Goal: Transaction & Acquisition: Download file/media

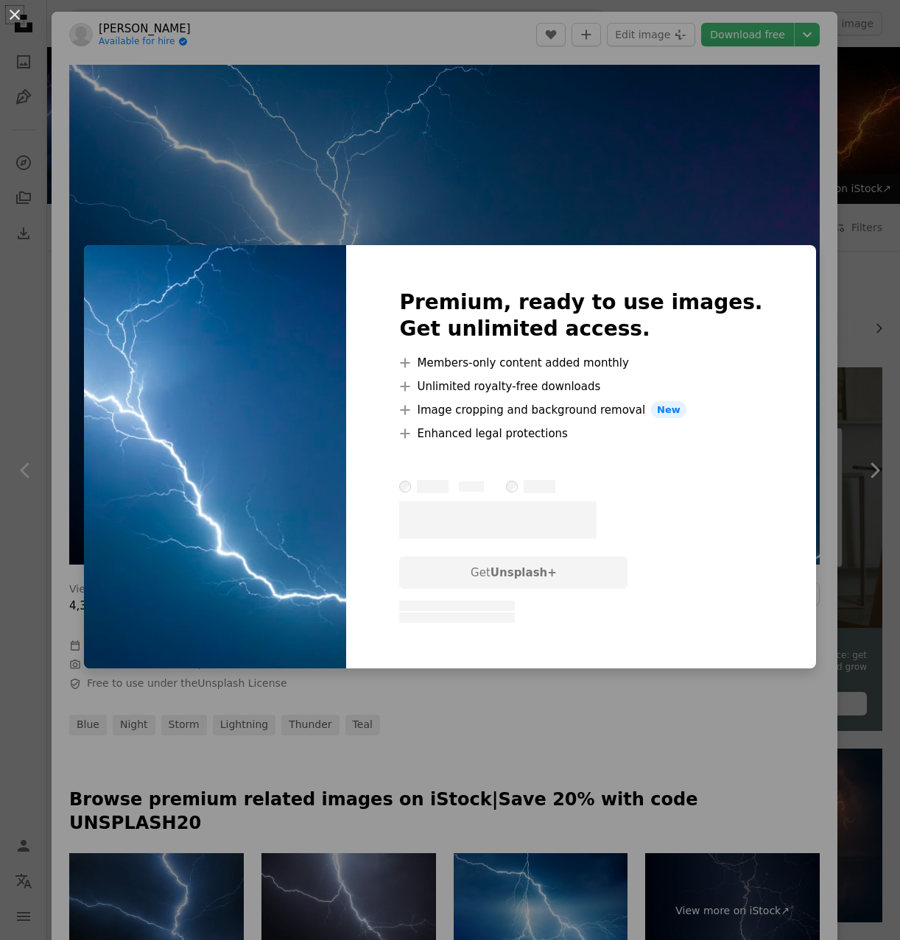
scroll to position [451, 0]
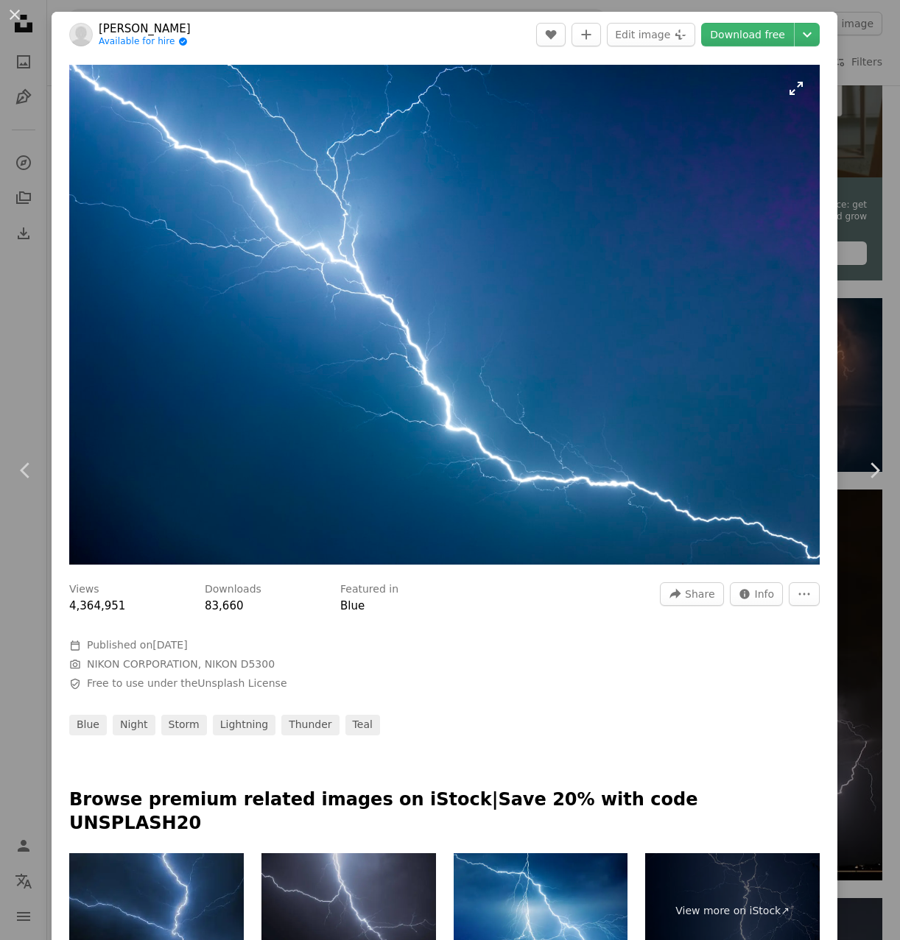
click at [589, 240] on img "Zoom in on this image" at bounding box center [444, 315] width 750 height 500
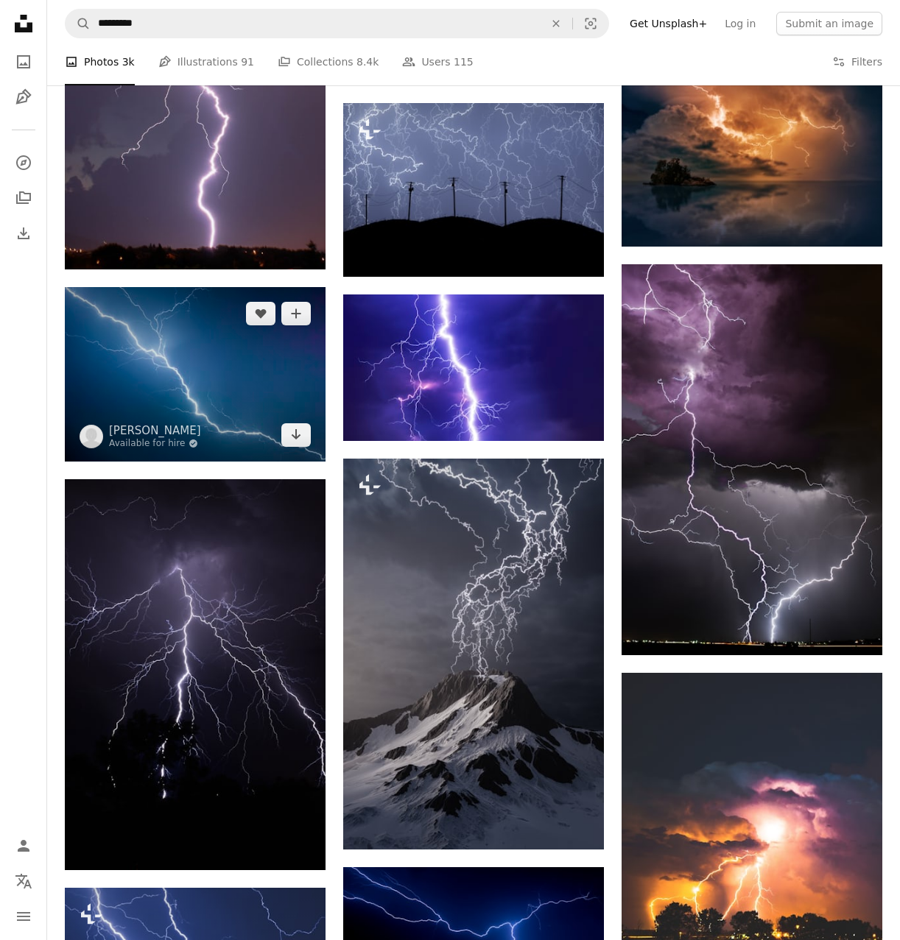
scroll to position [901, 0]
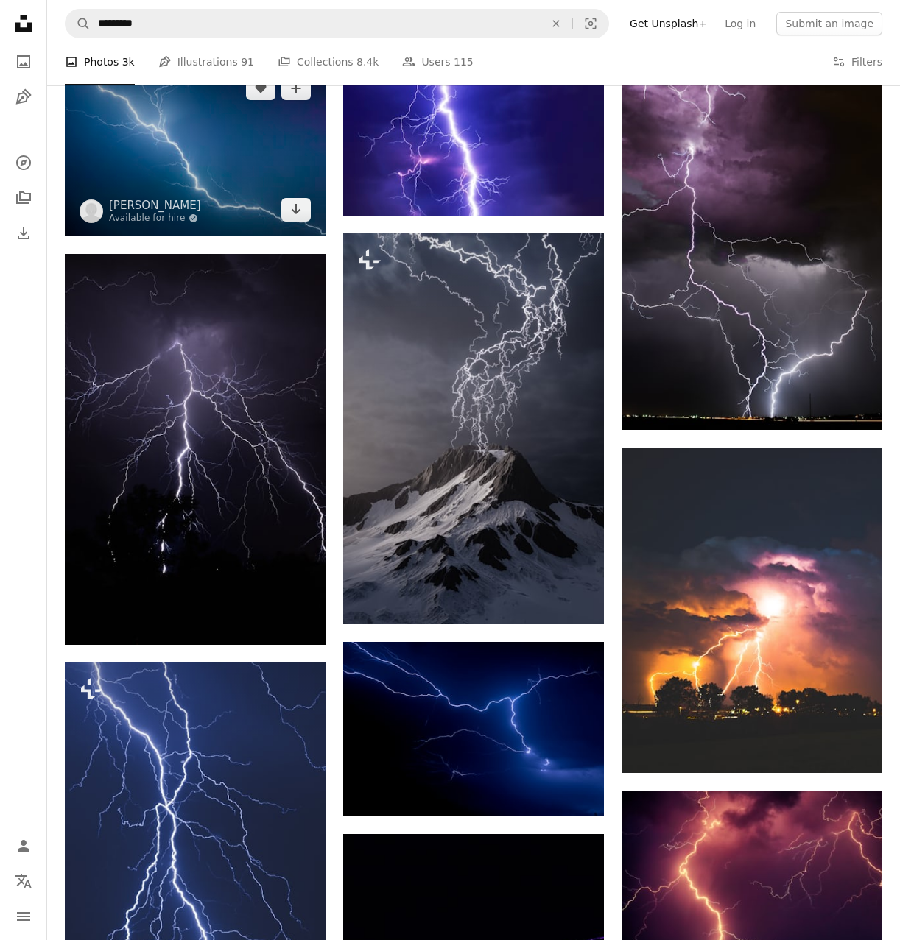
click at [202, 160] on img at bounding box center [195, 149] width 261 height 174
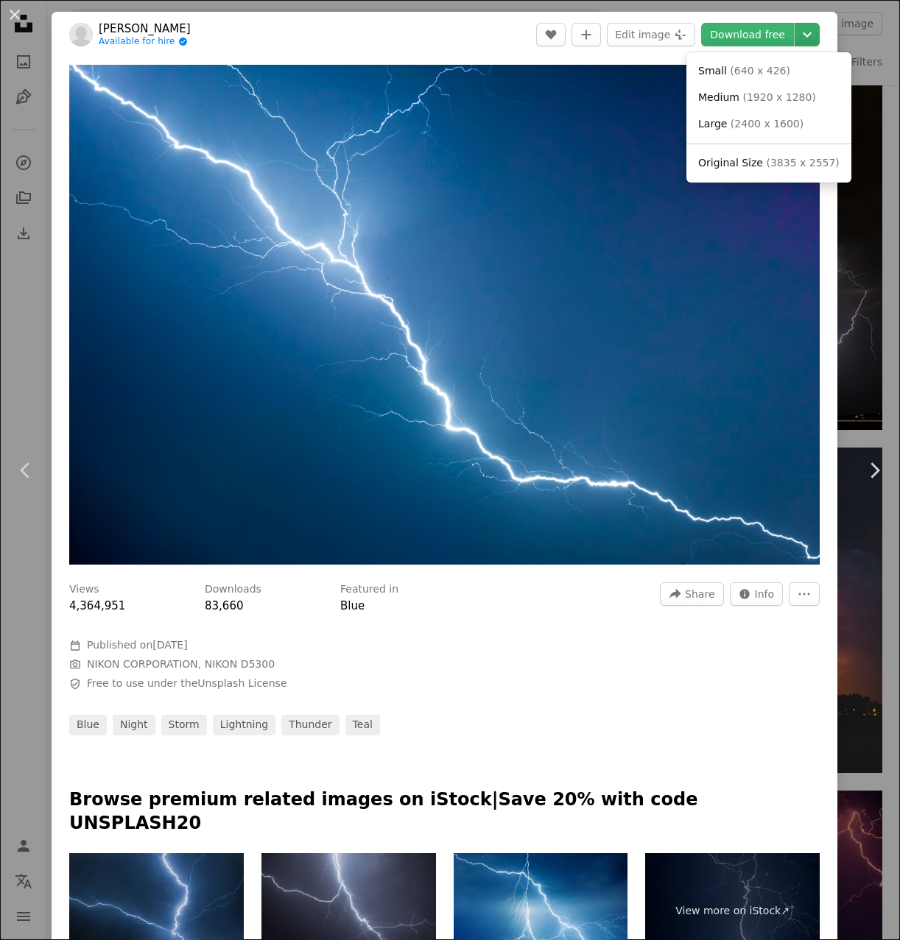
click at [819, 40] on icon "Chevron down" at bounding box center [807, 35] width 24 height 18
click at [775, 130] on span "( 2400 x 1600 )" at bounding box center [766, 124] width 73 height 12
